Goal: Information Seeking & Learning: Check status

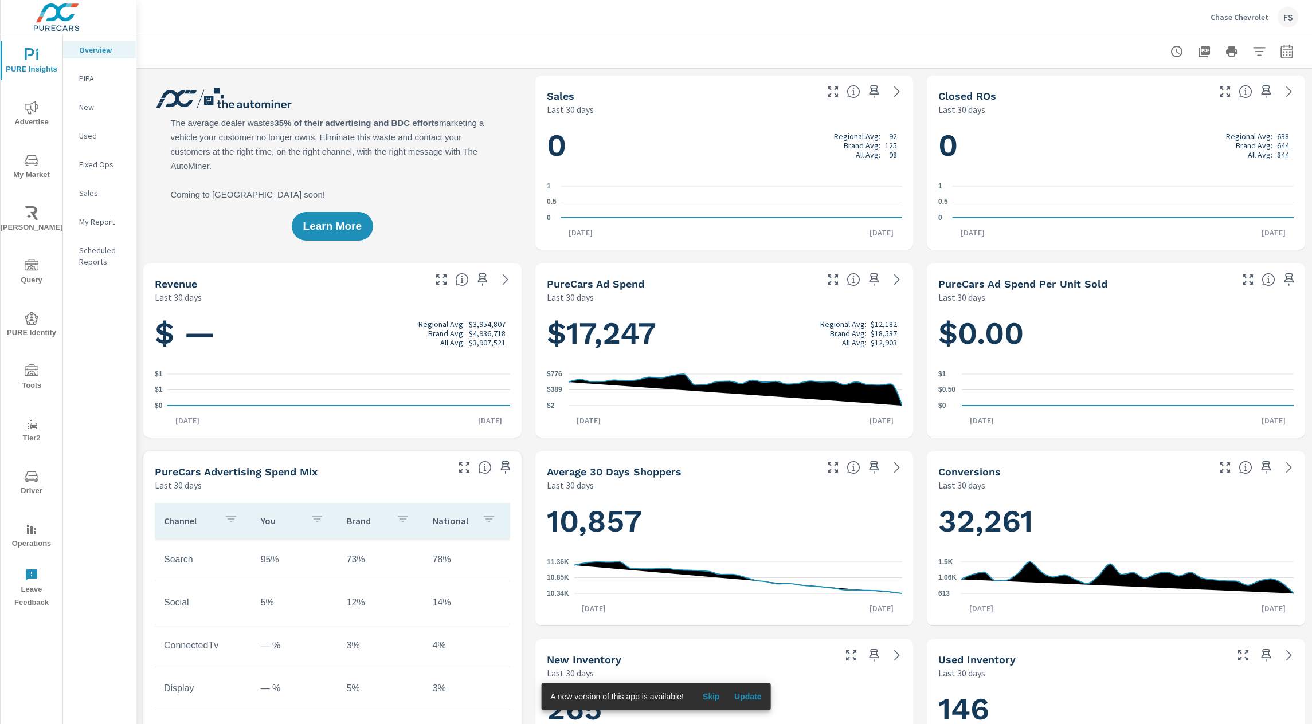
scroll to position [1, 0]
click at [33, 114] on span "Advertise" at bounding box center [31, 115] width 55 height 28
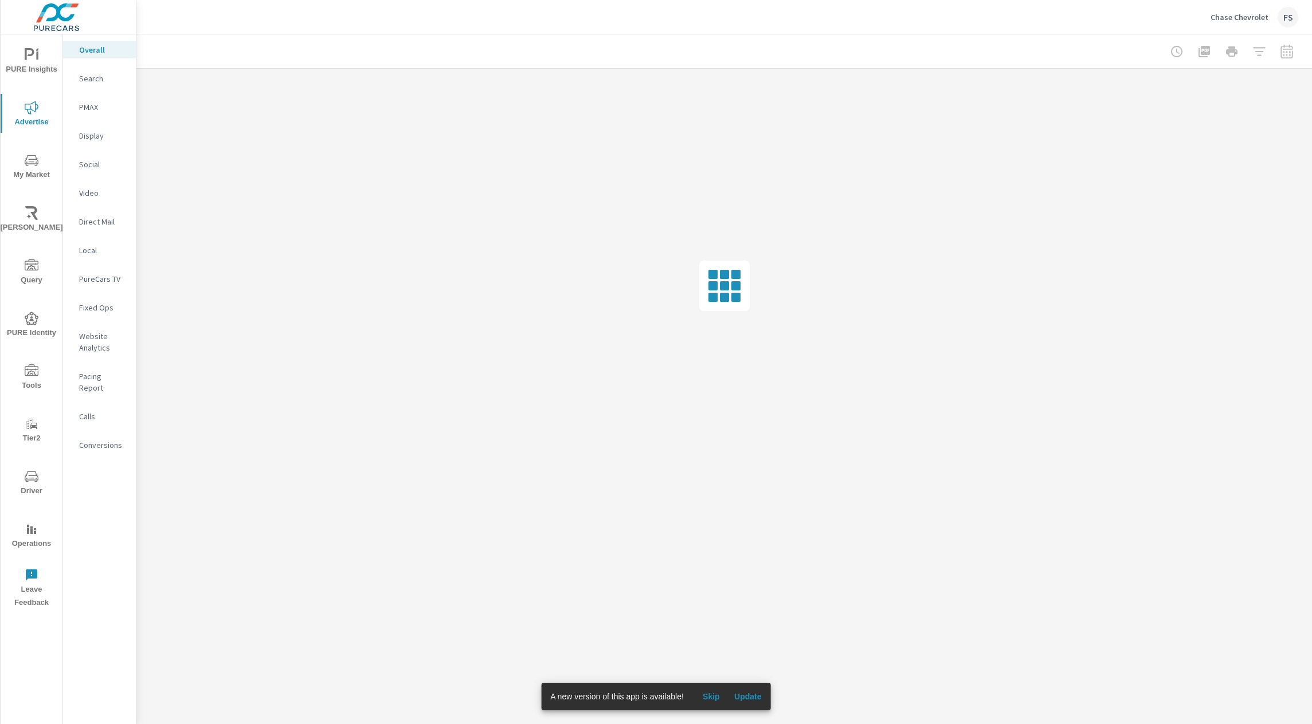
click at [94, 81] on p "Search" at bounding box center [103, 78] width 48 height 11
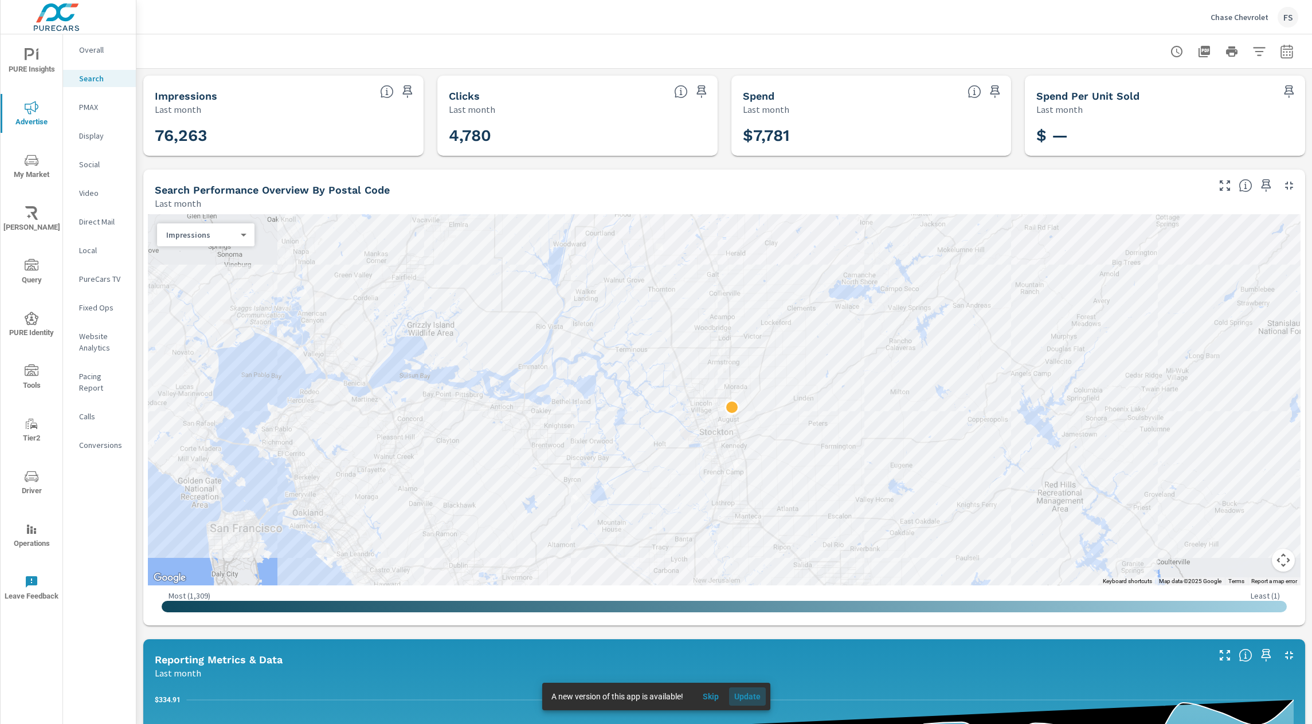
click at [740, 691] on button "Update" at bounding box center [747, 697] width 37 height 18
click at [715, 34] on header "Chase Chevrolet FS" at bounding box center [724, 17] width 1176 height 34
click at [1290, 46] on icon "button" at bounding box center [1287, 52] width 14 height 14
select select "Last month"
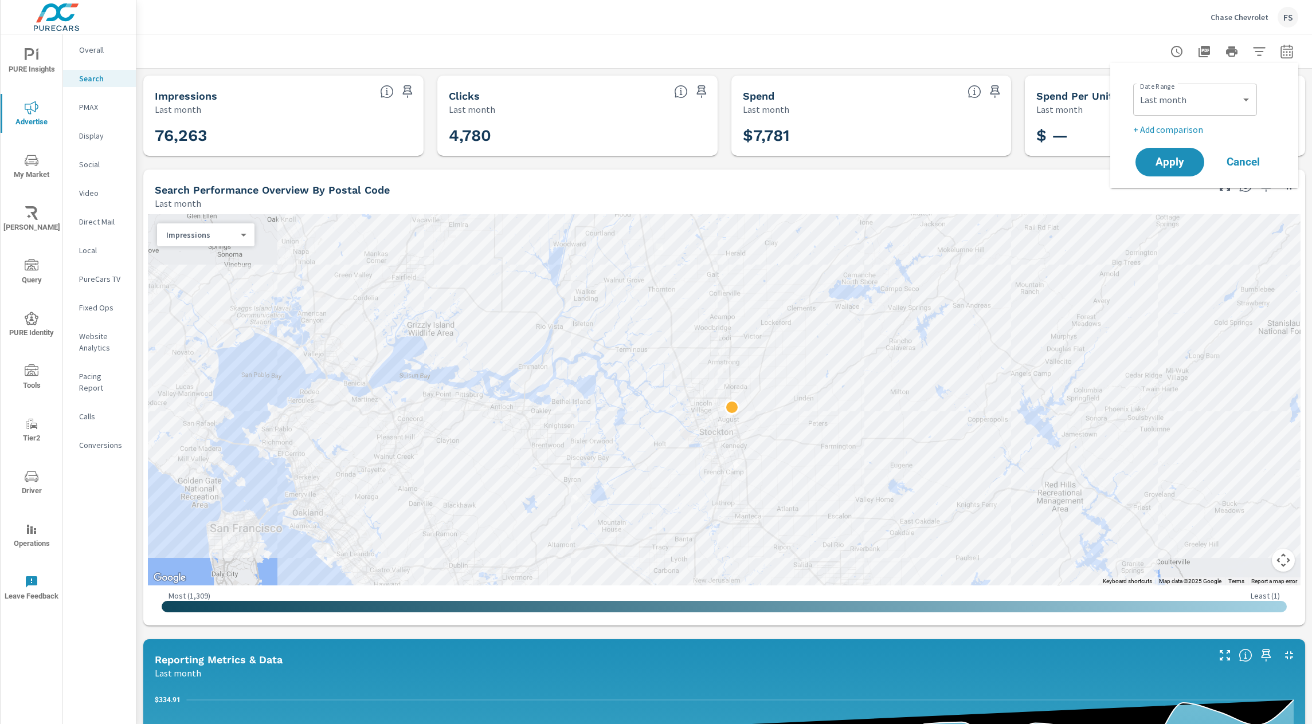
click at [1025, 30] on div "Chase Chevrolet FS" at bounding box center [724, 17] width 1148 height 34
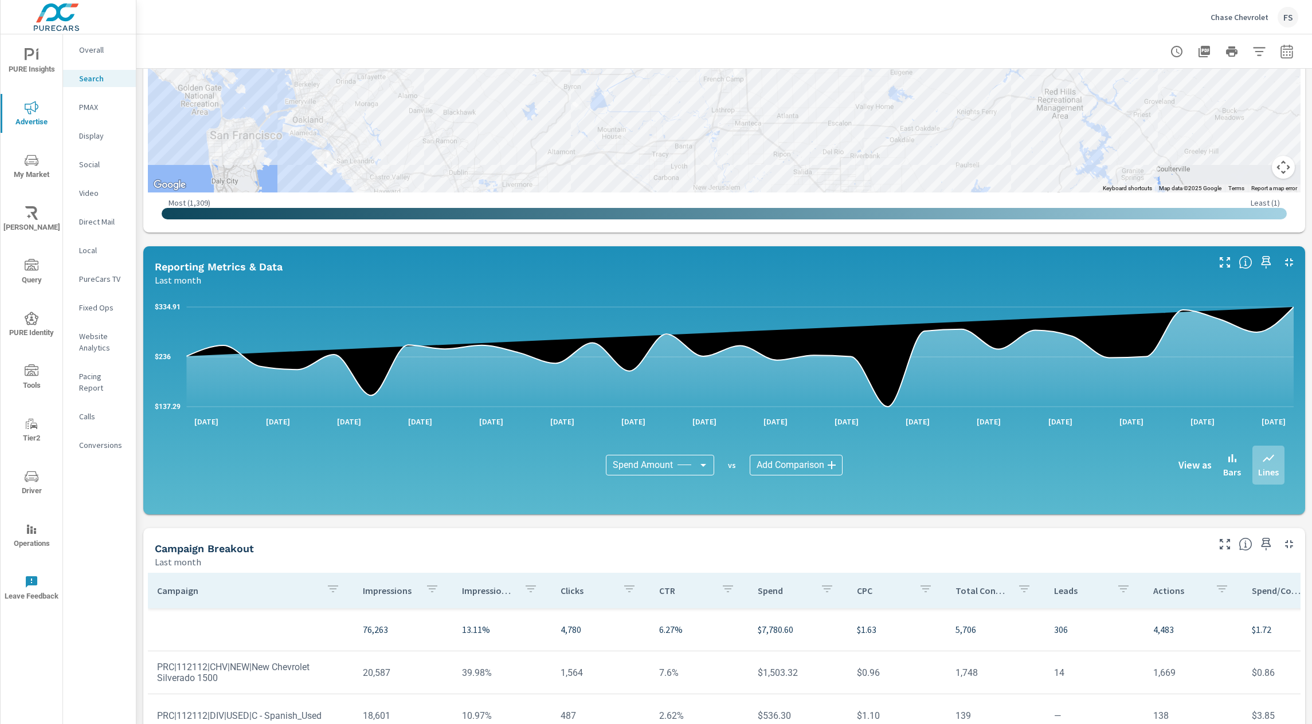
scroll to position [566, 0]
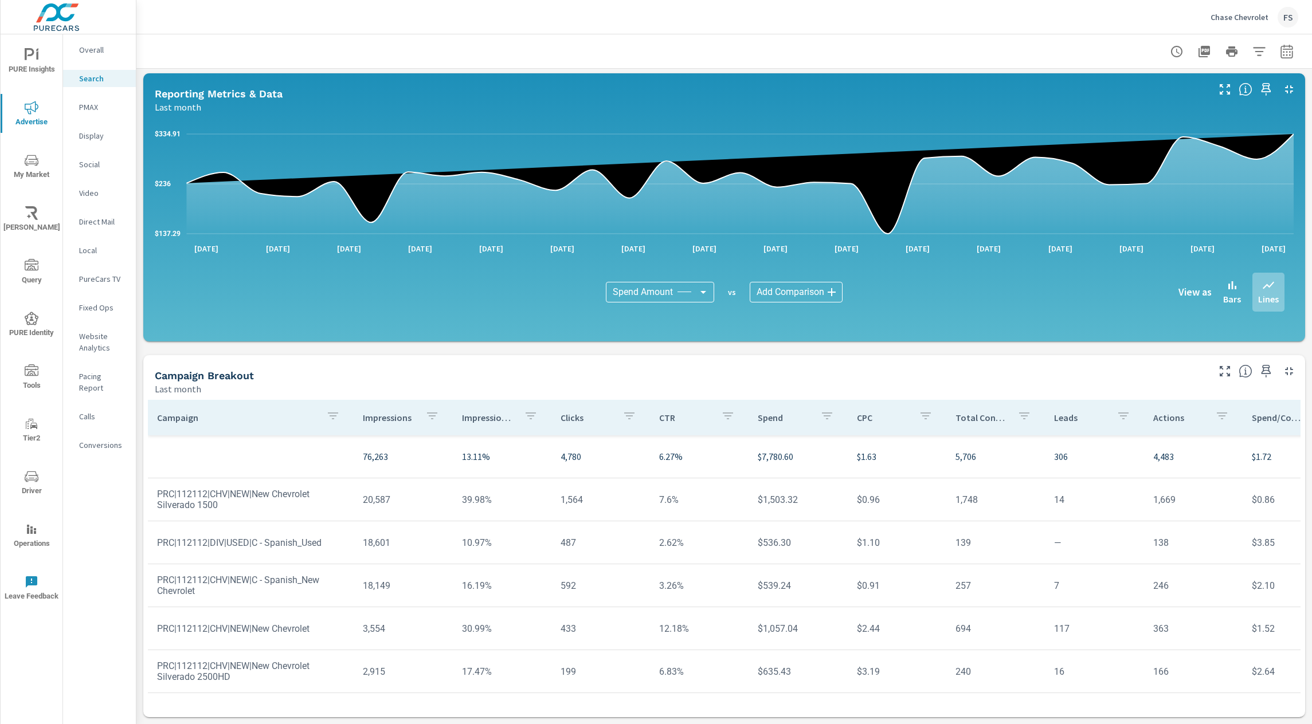
click at [729, 344] on div "Impressions Last month 76,263 Clicks Last month 4,780 Spend Last month $7,781 S…" at bounding box center [724, 113] width 1176 height 1222
